Goal: Task Accomplishment & Management: Complete application form

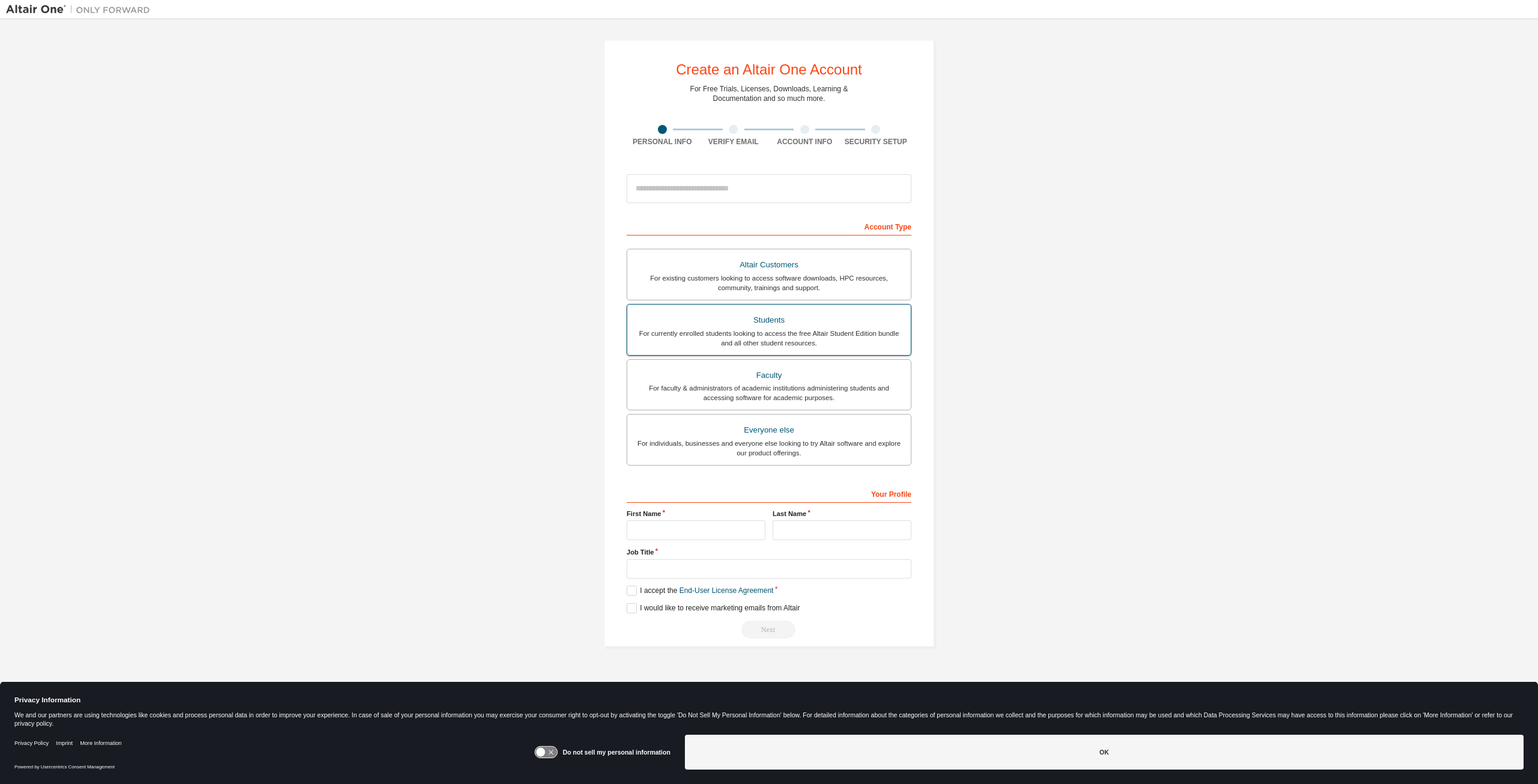
click at [789, 346] on div "For currently enrolled students looking to access the free Altair Student Editi…" at bounding box center [769, 338] width 269 height 19
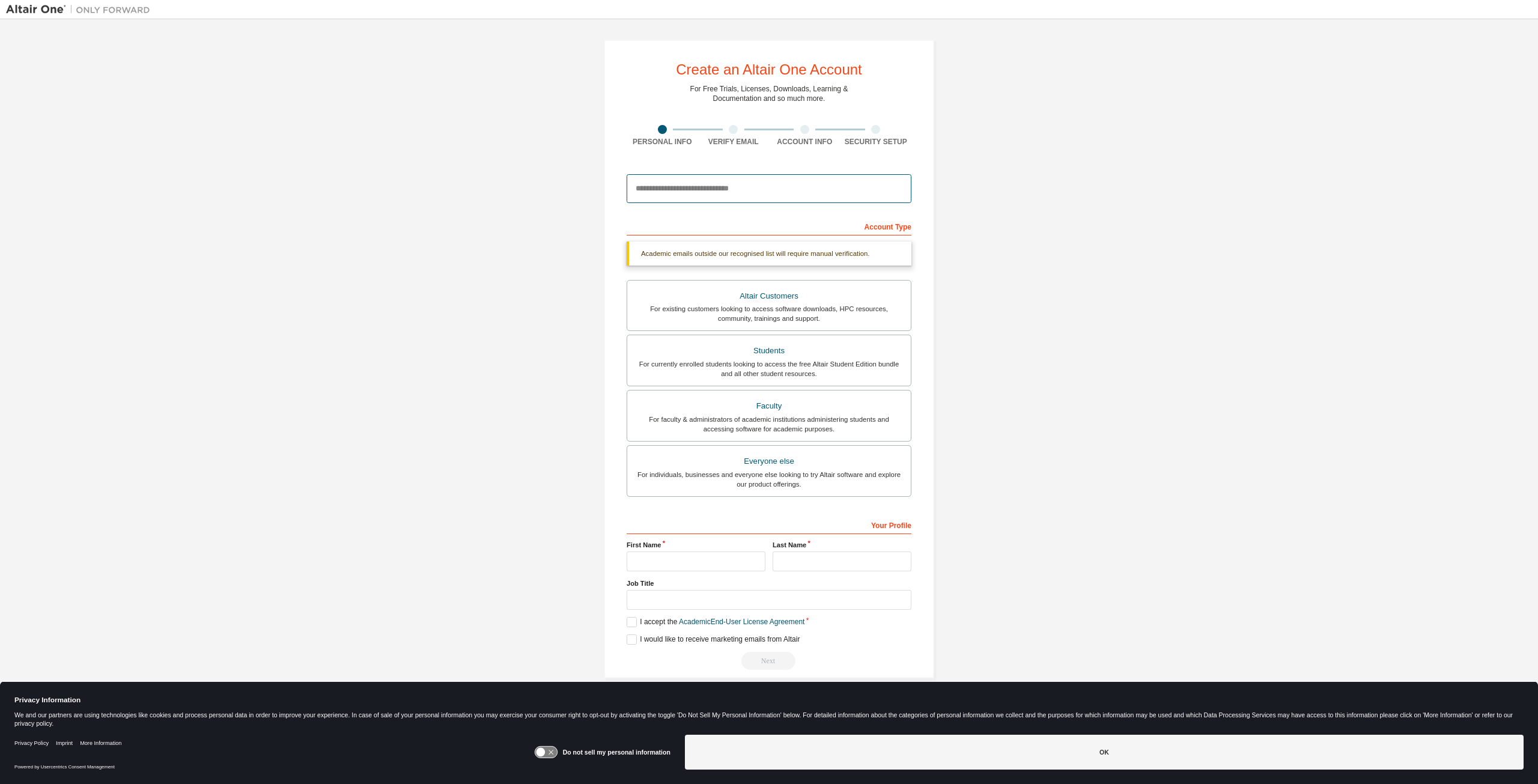
click at [718, 191] on input "email" at bounding box center [769, 188] width 285 height 29
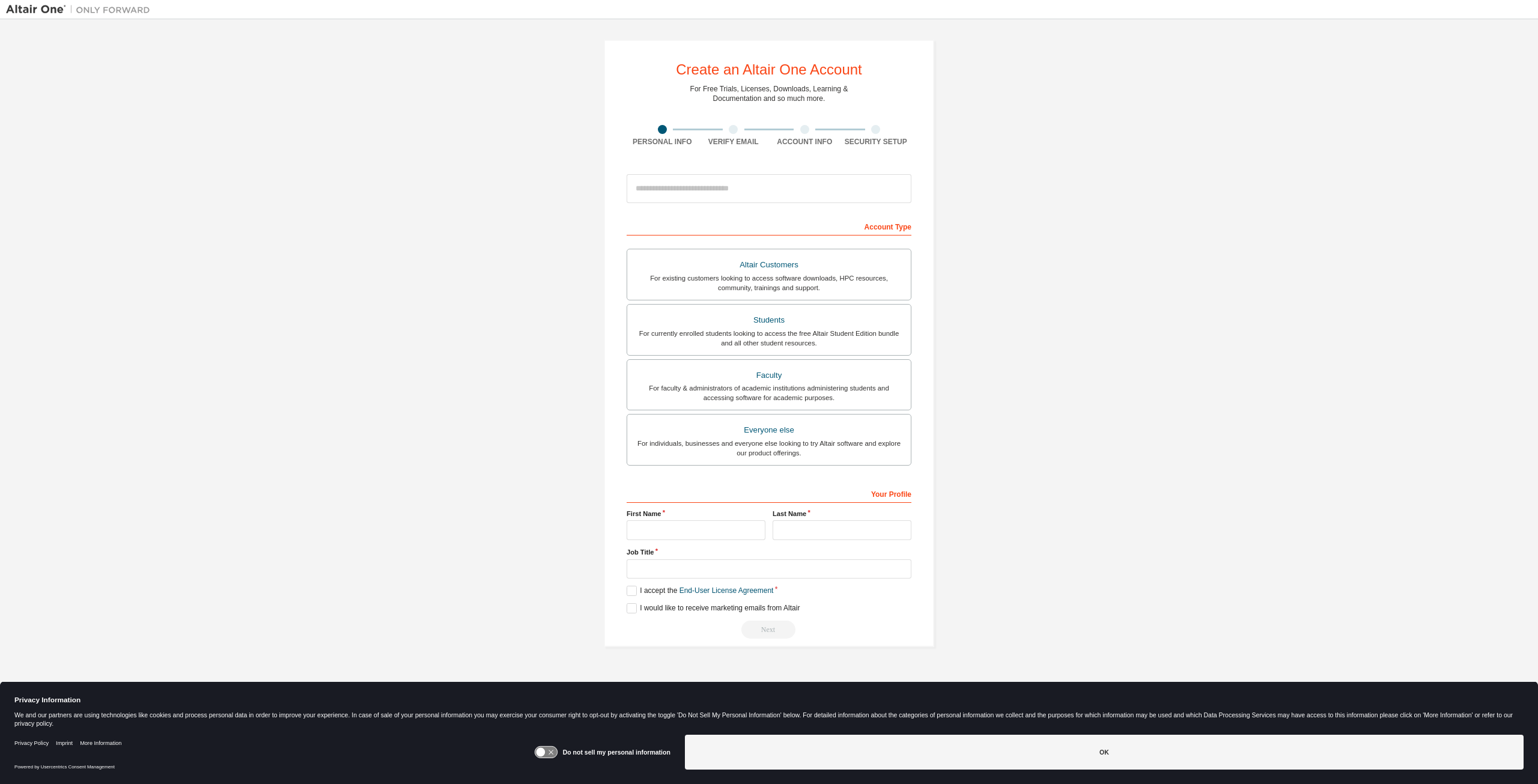
click at [137, 256] on div "Create an Altair One Account For Free Trials, Licenses, Downloads, Learning & D…" at bounding box center [769, 344] width 1526 height 636
click at [770, 456] on div "For individuals, businesses and everyone else looking to try Altair software an…" at bounding box center [769, 448] width 269 height 19
